Goal: Find specific page/section: Find specific page/section

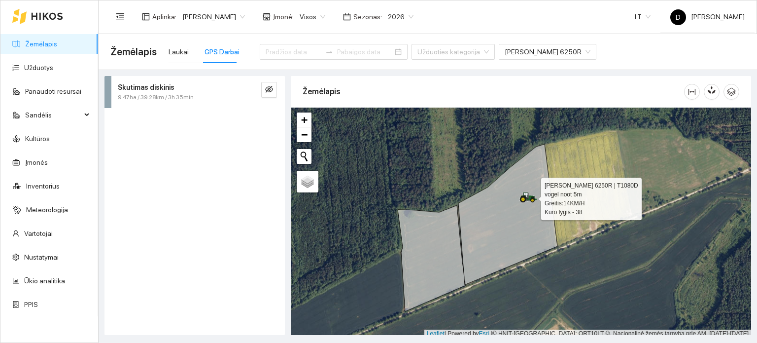
scroll to position [2, 0]
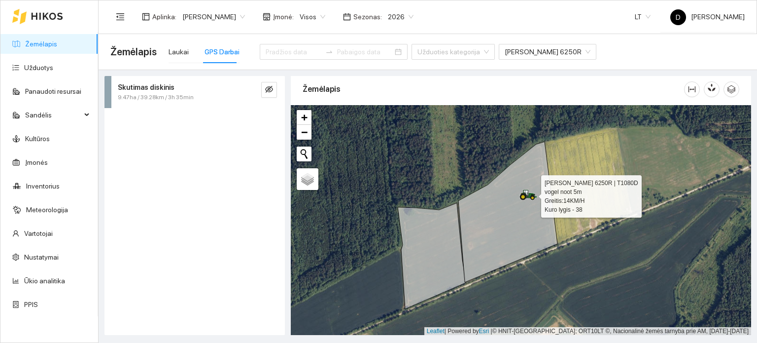
click at [521, 193] on icon at bounding box center [523, 196] width 6 height 6
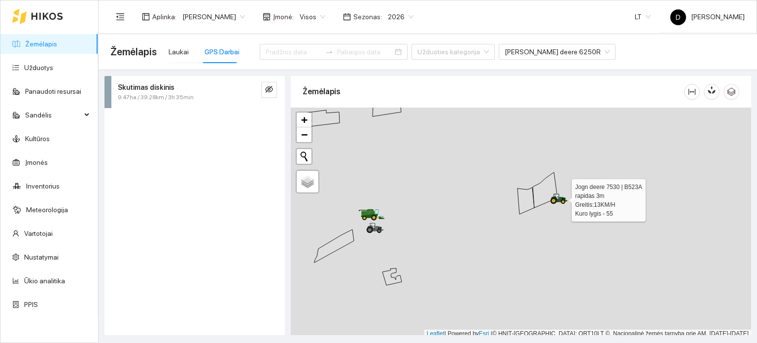
click at [564, 200] on icon at bounding box center [559, 198] width 18 height 11
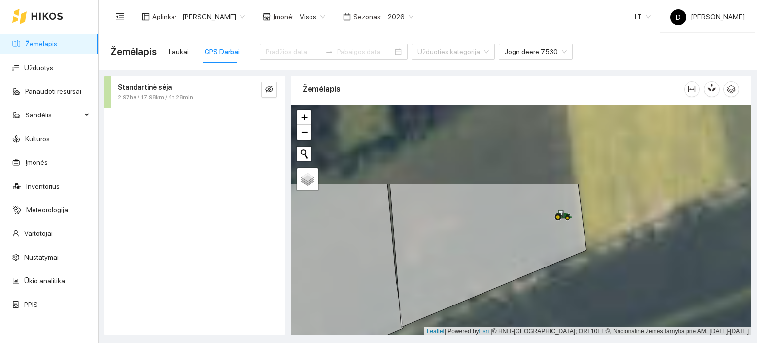
drag, startPoint x: 562, startPoint y: 185, endPoint x: 528, endPoint y: 276, distance: 96.7
click at [528, 276] on icon at bounding box center [488, 254] width 197 height 143
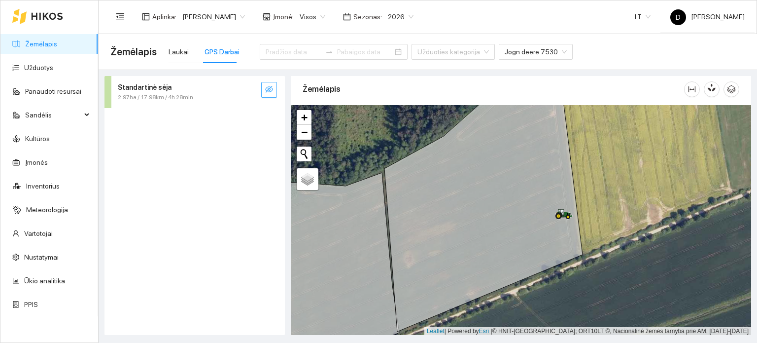
click at [270, 91] on icon "eye-invisible" at bounding box center [269, 89] width 8 height 7
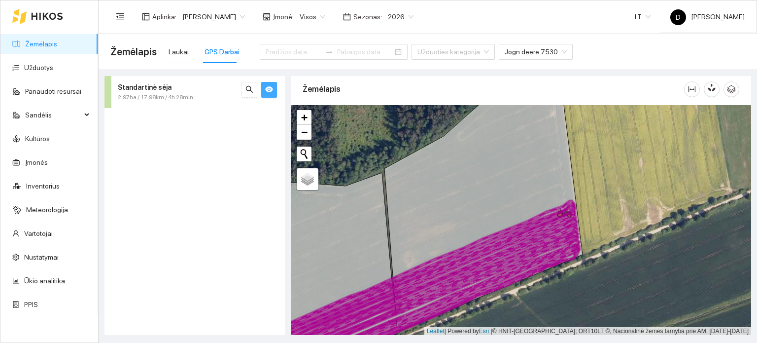
click at [270, 91] on icon "eye" at bounding box center [269, 90] width 8 height 6
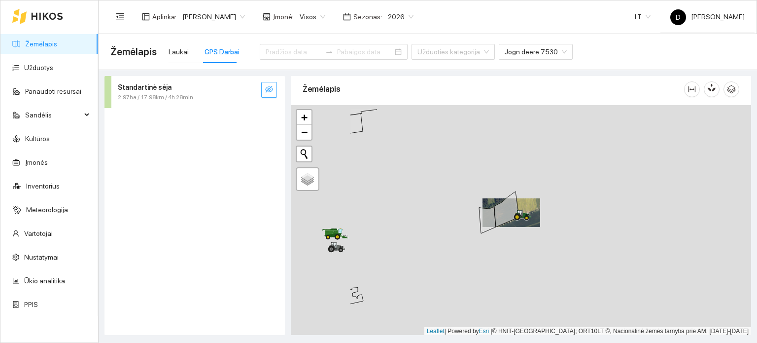
drag, startPoint x: 429, startPoint y: 206, endPoint x: 528, endPoint y: 218, distance: 99.9
click at [528, 218] on div at bounding box center [521, 220] width 460 height 230
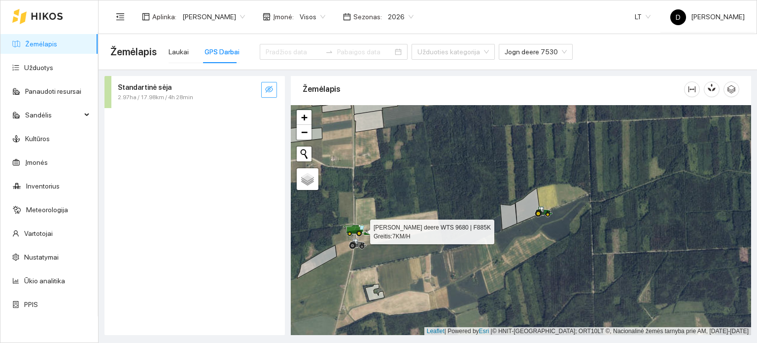
click at [356, 224] on div at bounding box center [358, 230] width 18 height 15
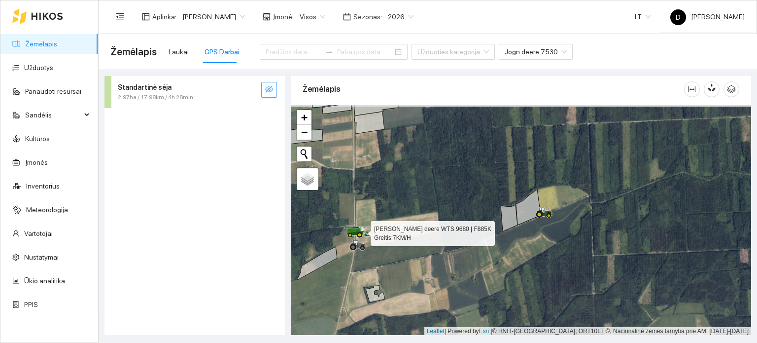
click at [356, 228] on icon at bounding box center [358, 226] width 4 height 1
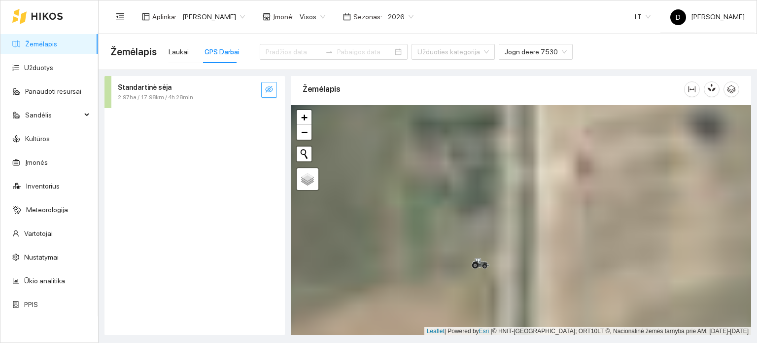
drag, startPoint x: 391, startPoint y: 228, endPoint x: 468, endPoint y: 273, distance: 89.2
click at [468, 273] on div at bounding box center [521, 220] width 460 height 230
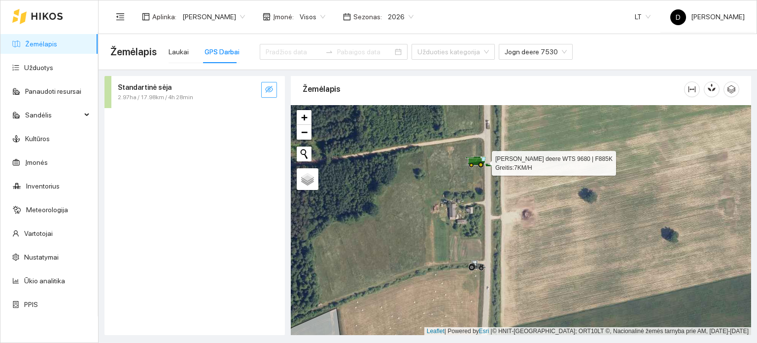
click at [471, 164] on icon at bounding box center [471, 165] width 3 height 3
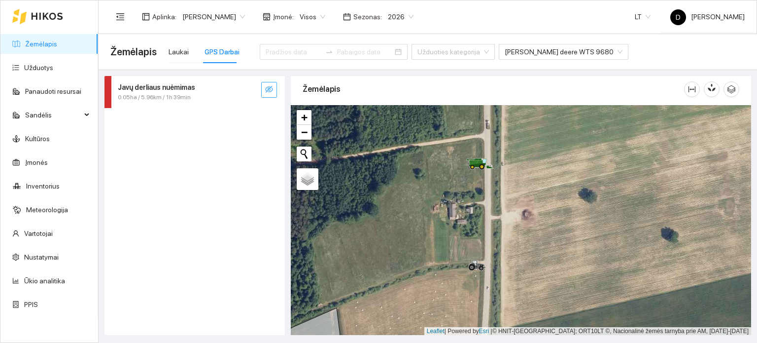
click at [269, 89] on icon "eye-invisible" at bounding box center [269, 89] width 8 height 8
click at [268, 88] on icon "eye-invisible" at bounding box center [269, 89] width 8 height 7
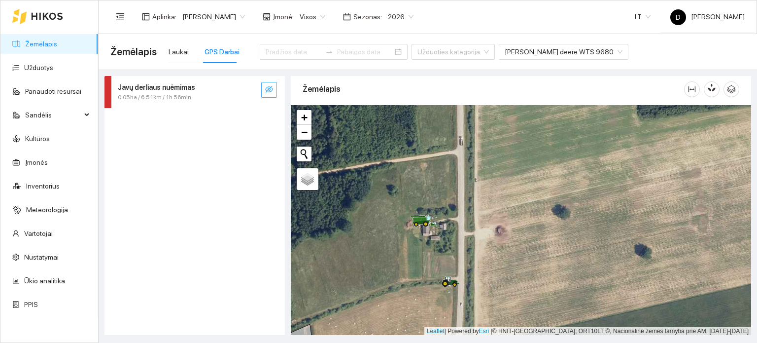
click at [271, 92] on icon "eye-invisible" at bounding box center [269, 89] width 8 height 8
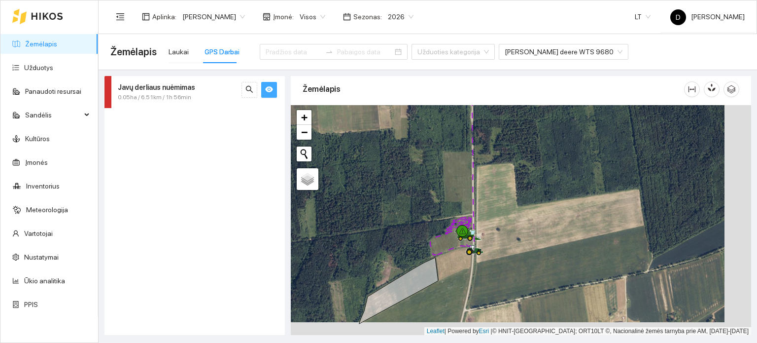
drag, startPoint x: 592, startPoint y: 278, endPoint x: 480, endPoint y: 215, distance: 128.0
click at [481, 216] on div at bounding box center [521, 220] width 460 height 230
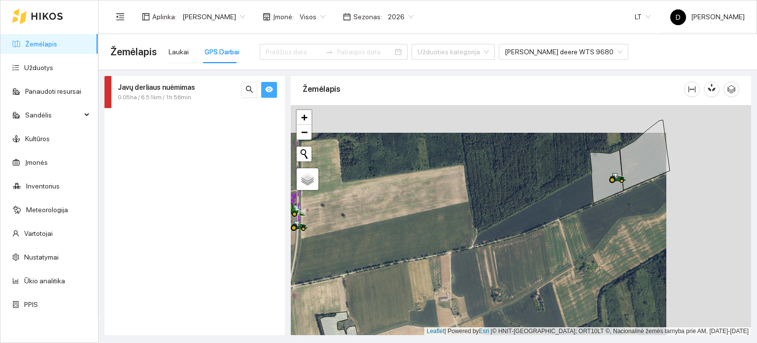
drag, startPoint x: 592, startPoint y: 226, endPoint x: 503, endPoint y: 252, distance: 93.0
click at [503, 253] on div at bounding box center [521, 220] width 460 height 230
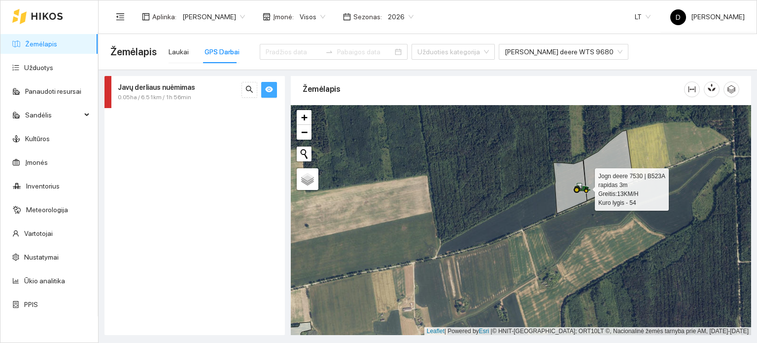
click at [582, 185] on icon at bounding box center [580, 186] width 5 height 6
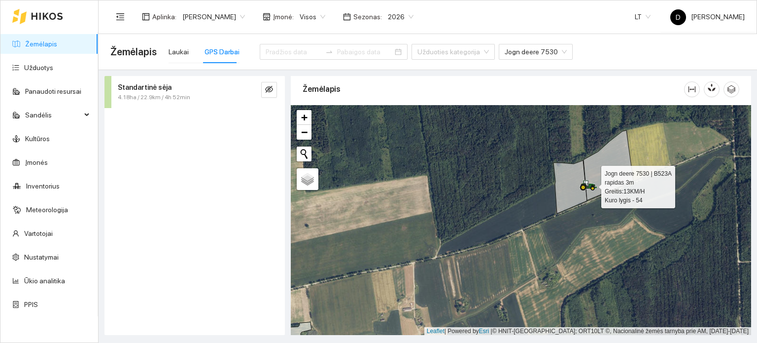
click at [581, 185] on icon at bounding box center [583, 187] width 7 height 7
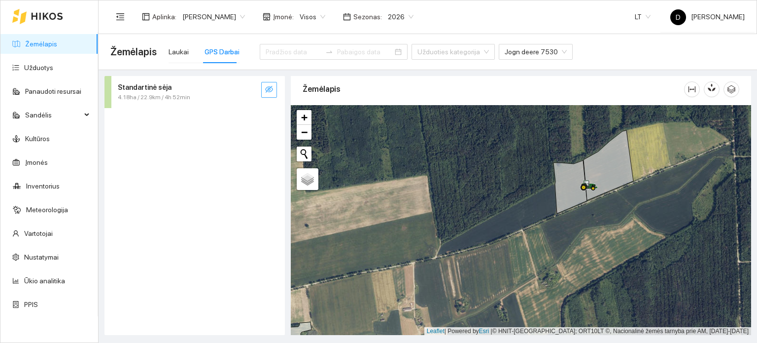
click at [272, 90] on icon "eye-invisible" at bounding box center [269, 89] width 8 height 7
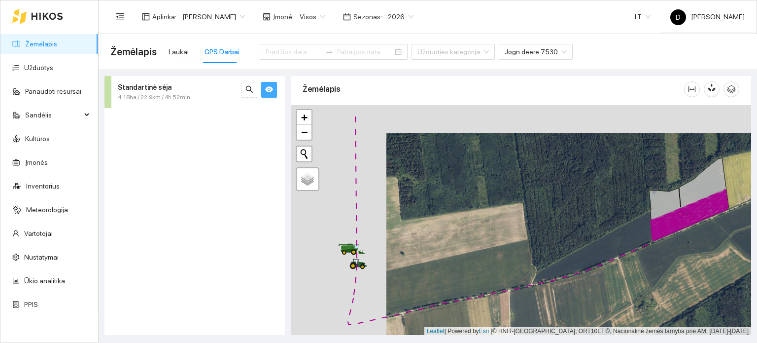
drag, startPoint x: 420, startPoint y: 201, endPoint x: 510, endPoint y: 227, distance: 92.8
click at [510, 227] on div at bounding box center [521, 220] width 460 height 230
